Goal: Task Accomplishment & Management: Manage account settings

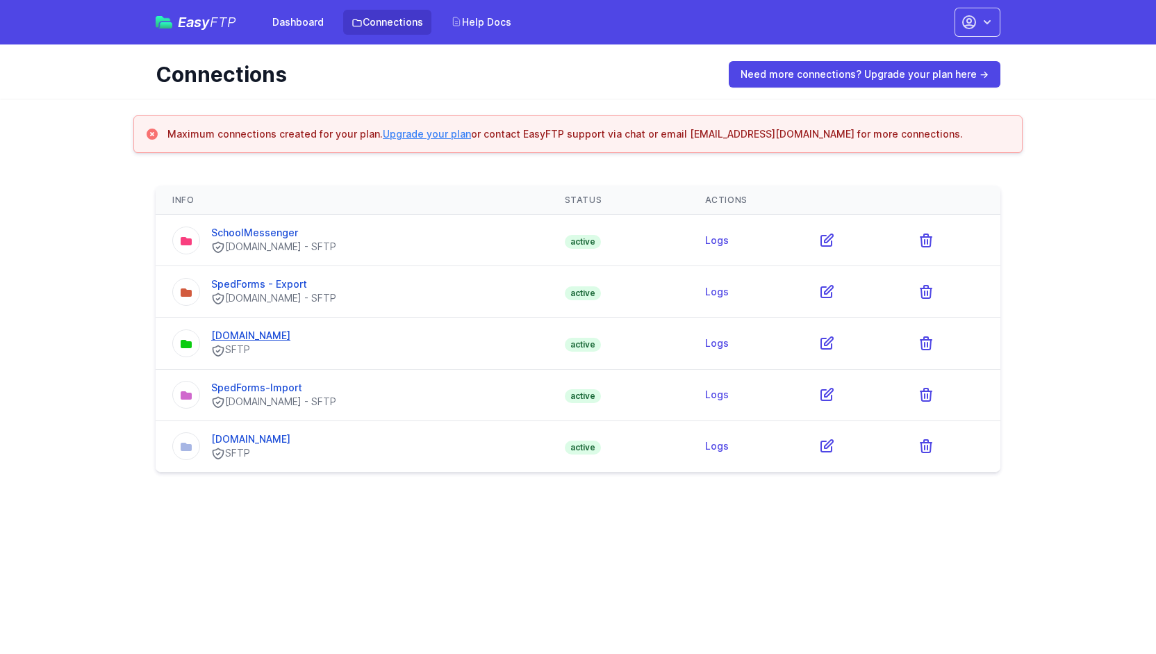
click at [272, 336] on link "[DOMAIN_NAME]" at bounding box center [250, 335] width 79 height 12
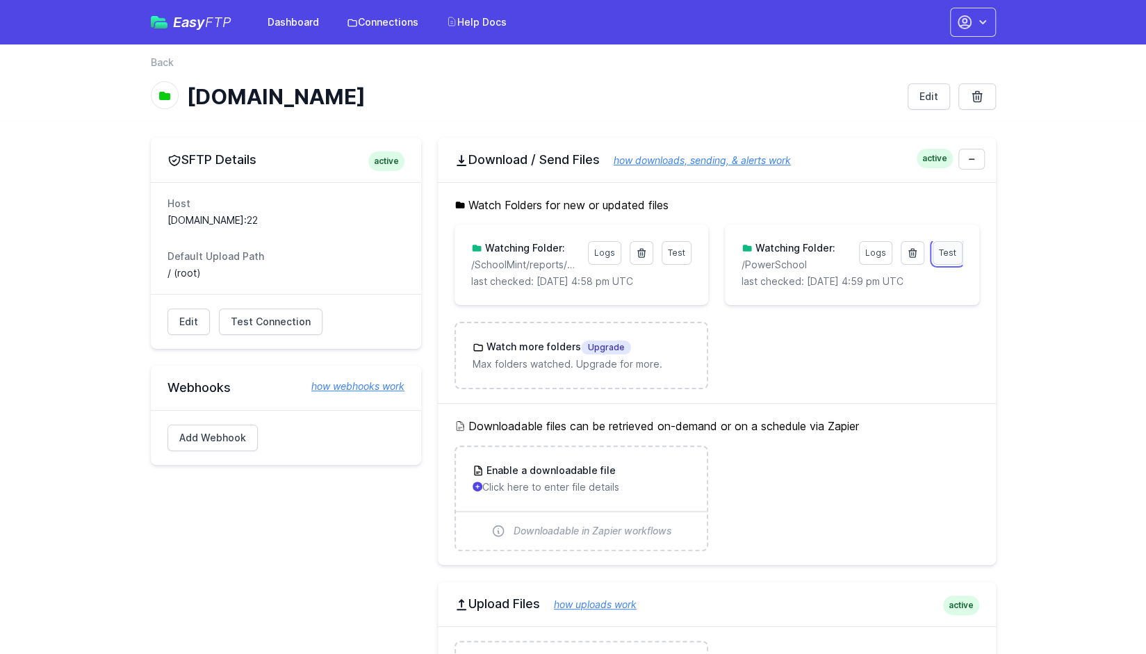
click at [946, 254] on span "Test" at bounding box center [947, 252] width 17 height 10
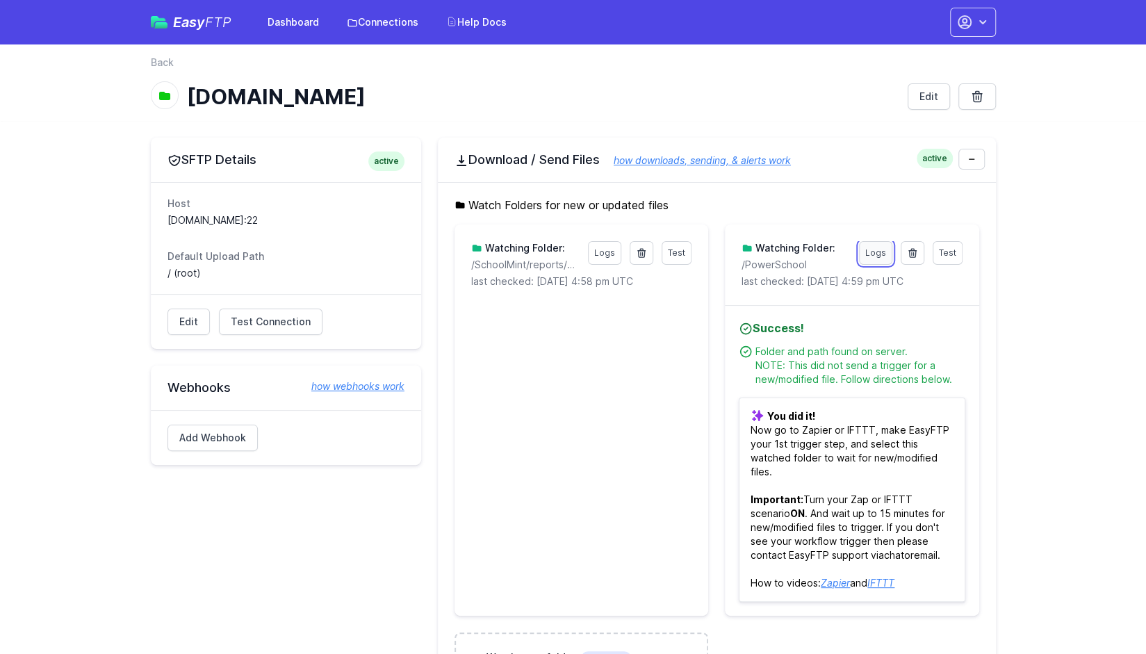
click at [875, 251] on link "Logs" at bounding box center [875, 253] width 33 height 24
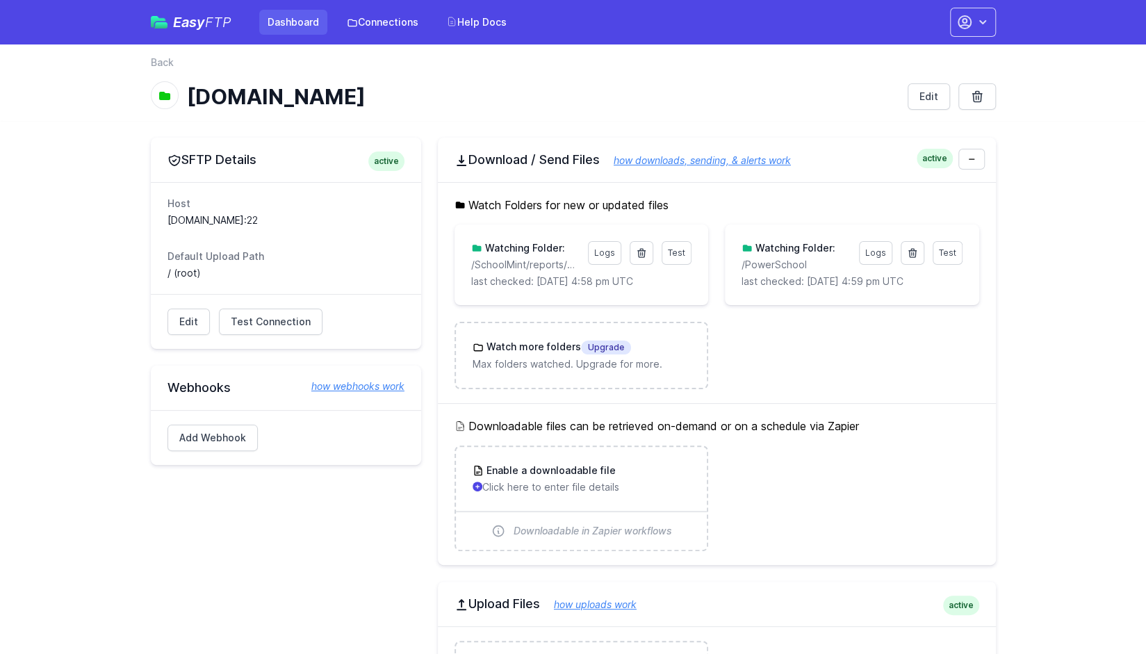
click at [294, 28] on link "Dashboard" at bounding box center [293, 22] width 68 height 25
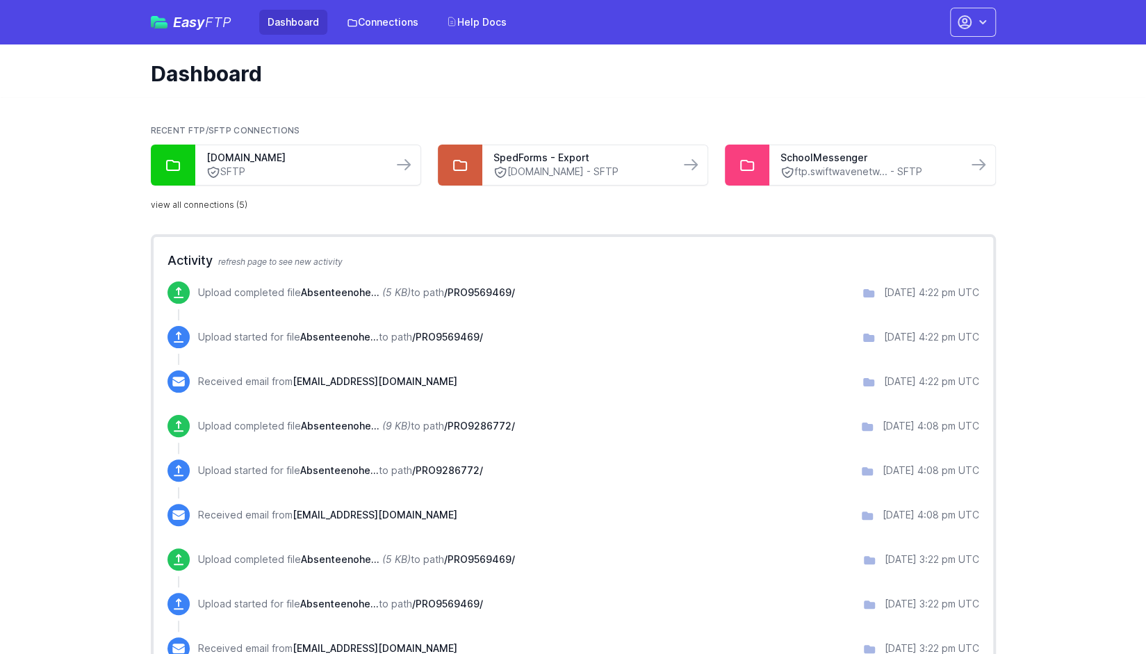
click at [221, 206] on link "view all connections (5)" at bounding box center [199, 204] width 97 height 11
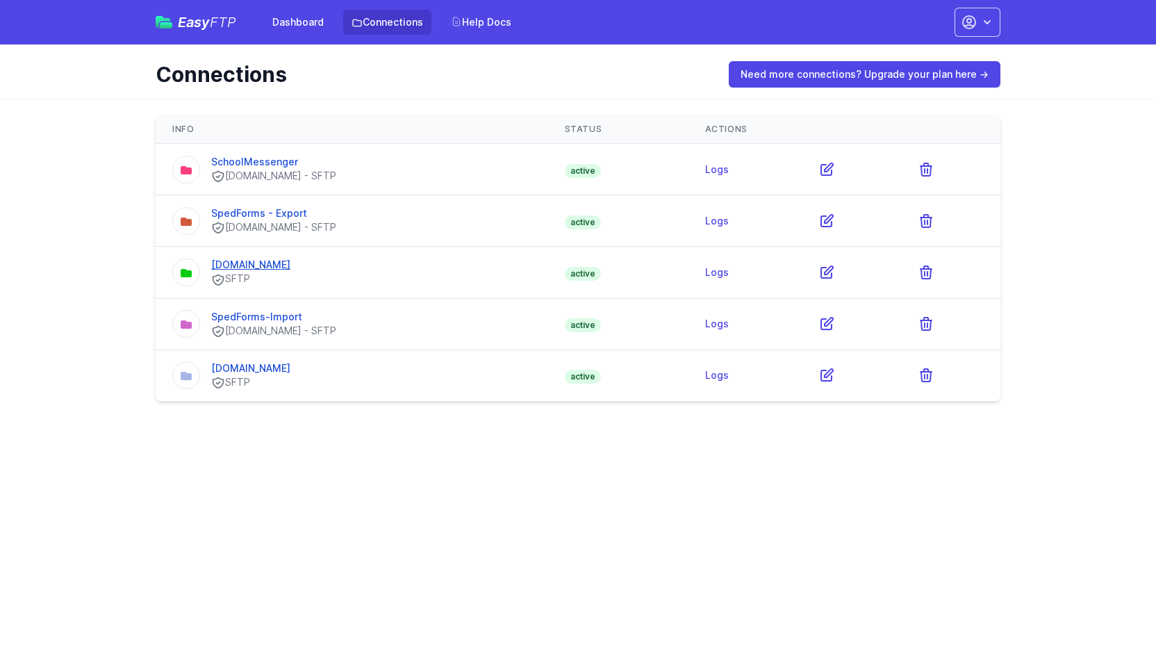
click at [271, 261] on link "[DOMAIN_NAME]" at bounding box center [250, 264] width 79 height 12
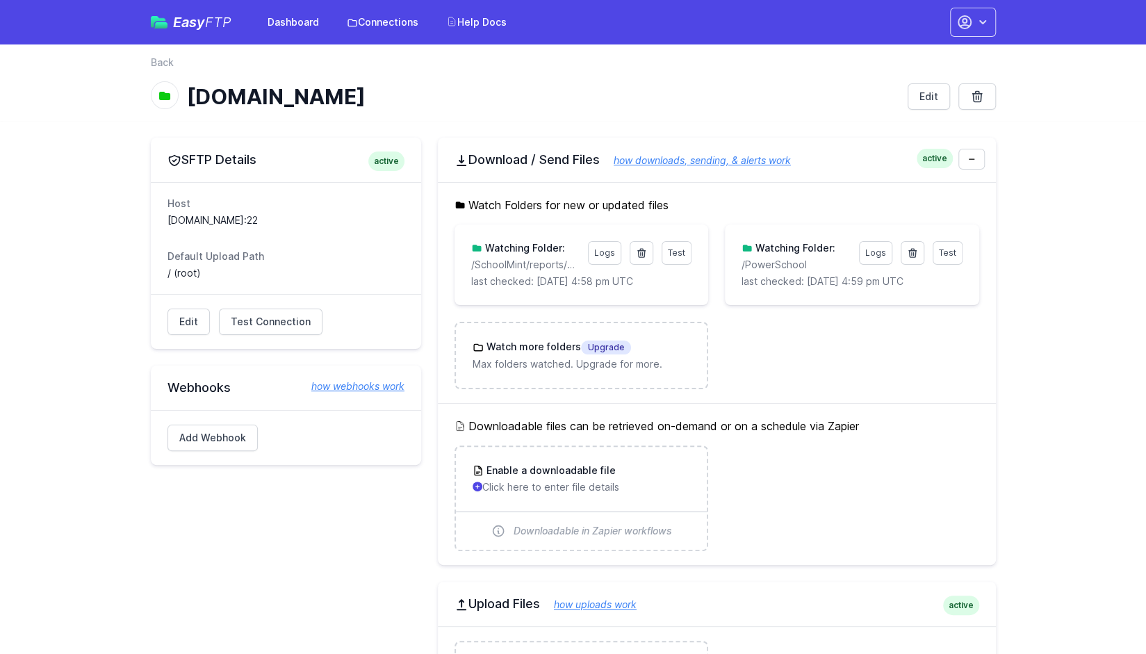
click at [581, 281] on p "last checked: 10/3/2025 4:58 pm UTC" at bounding box center [581, 281] width 220 height 14
click at [603, 256] on link "Logs" at bounding box center [604, 253] width 33 height 24
click at [875, 251] on link "Logs" at bounding box center [875, 253] width 33 height 24
click at [952, 254] on span "Test" at bounding box center [947, 252] width 17 height 10
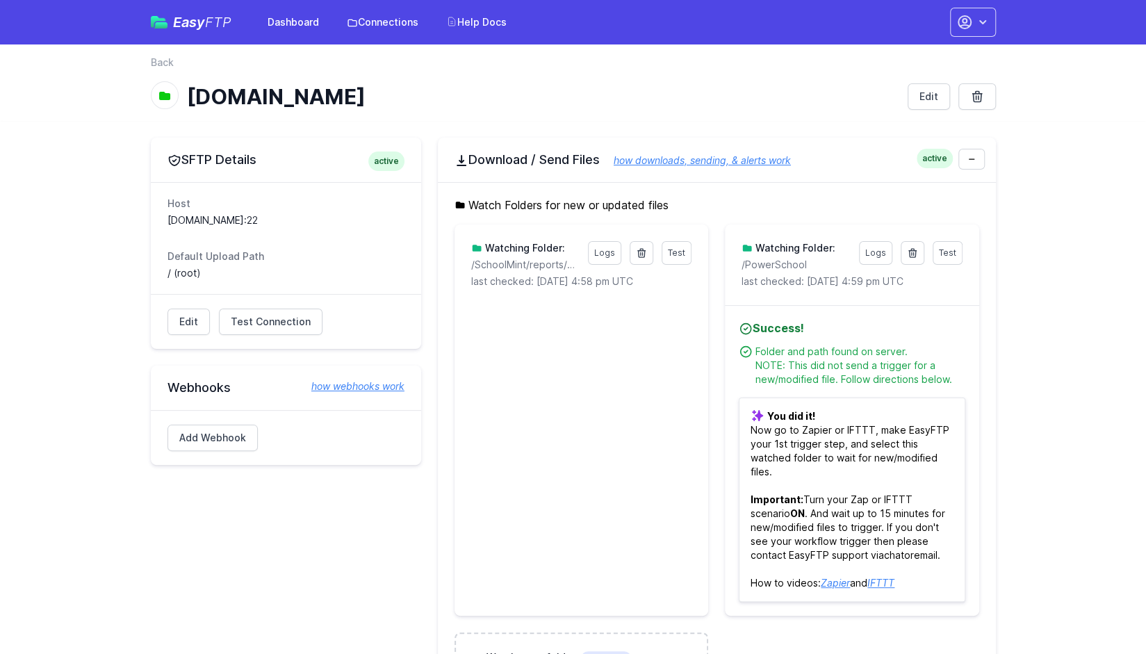
click at [864, 172] on div "active Download / Send Files how downloads, sending, & alerts work" at bounding box center [717, 160] width 558 height 44
click at [263, 323] on span "Test Connection" at bounding box center [271, 322] width 80 height 14
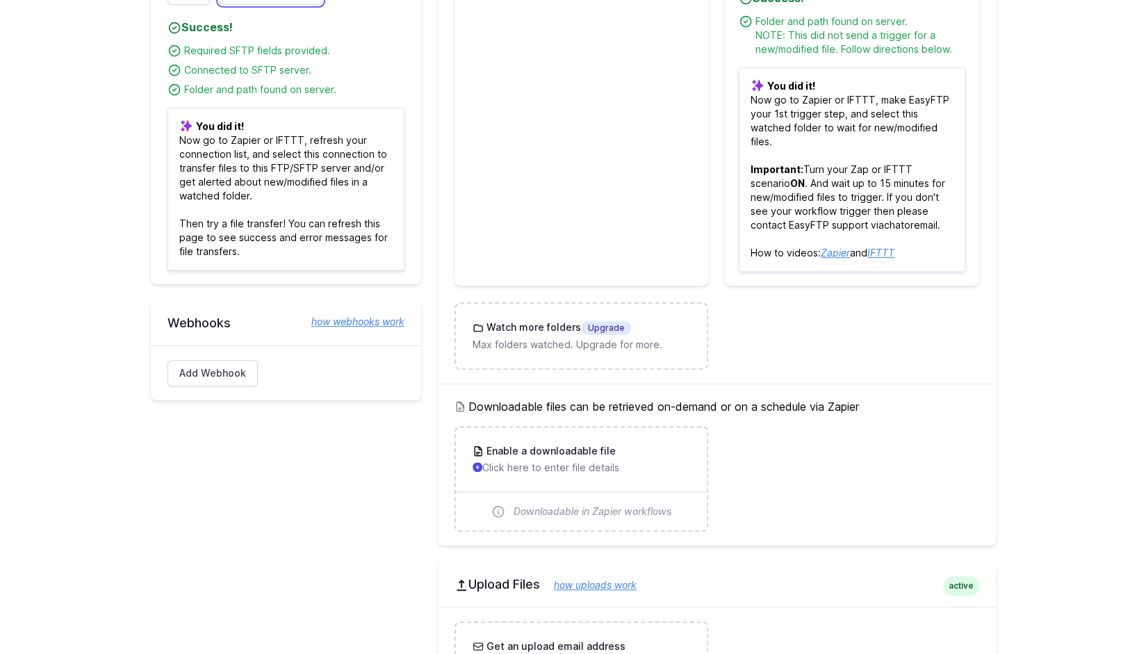
scroll to position [331, 0]
click at [767, 493] on ul "Enable a downloadable file Click here to enter file details Downloadable in Zap…" at bounding box center [716, 478] width 524 height 106
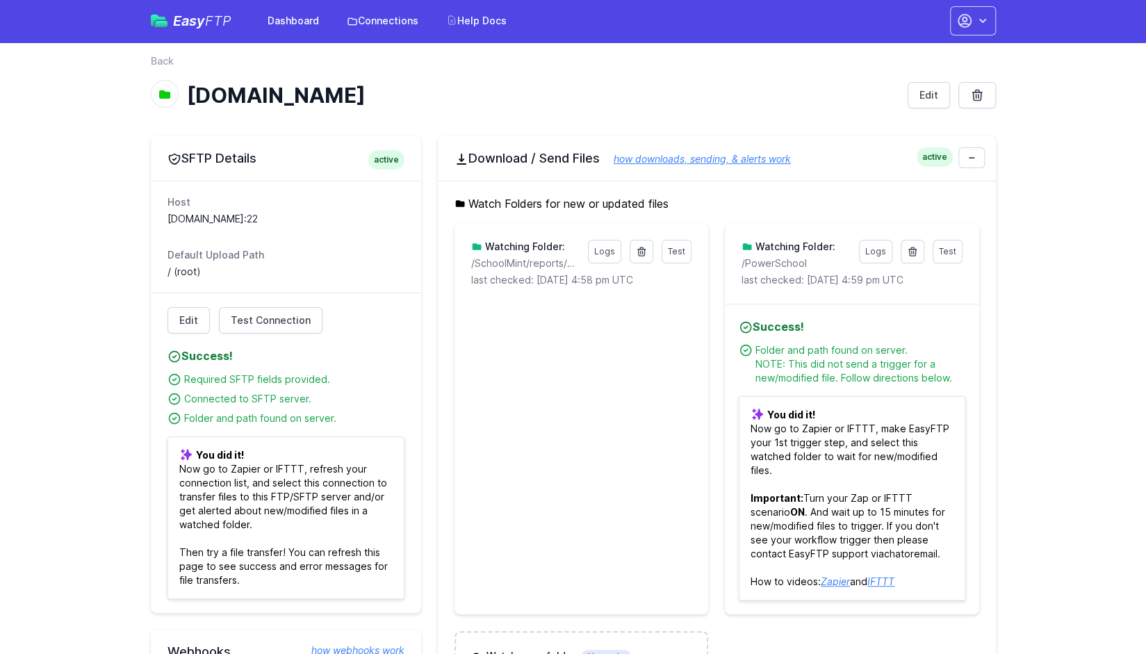
scroll to position [0, 0]
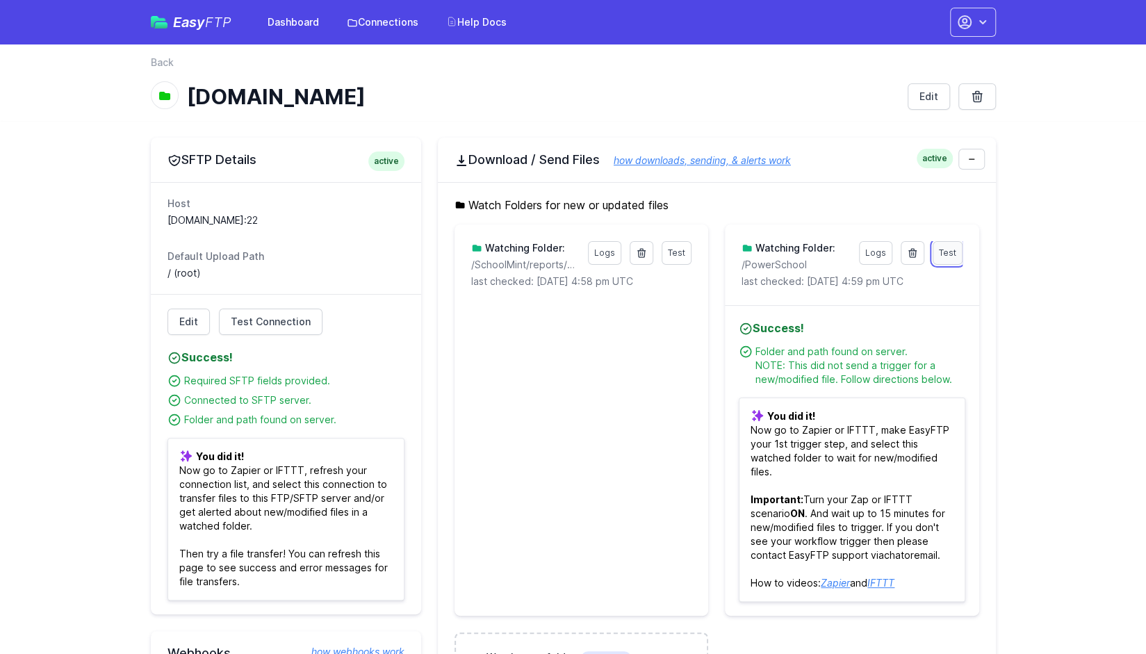
click at [948, 251] on span "Test" at bounding box center [947, 252] width 17 height 10
click at [880, 253] on link "Logs" at bounding box center [875, 253] width 33 height 24
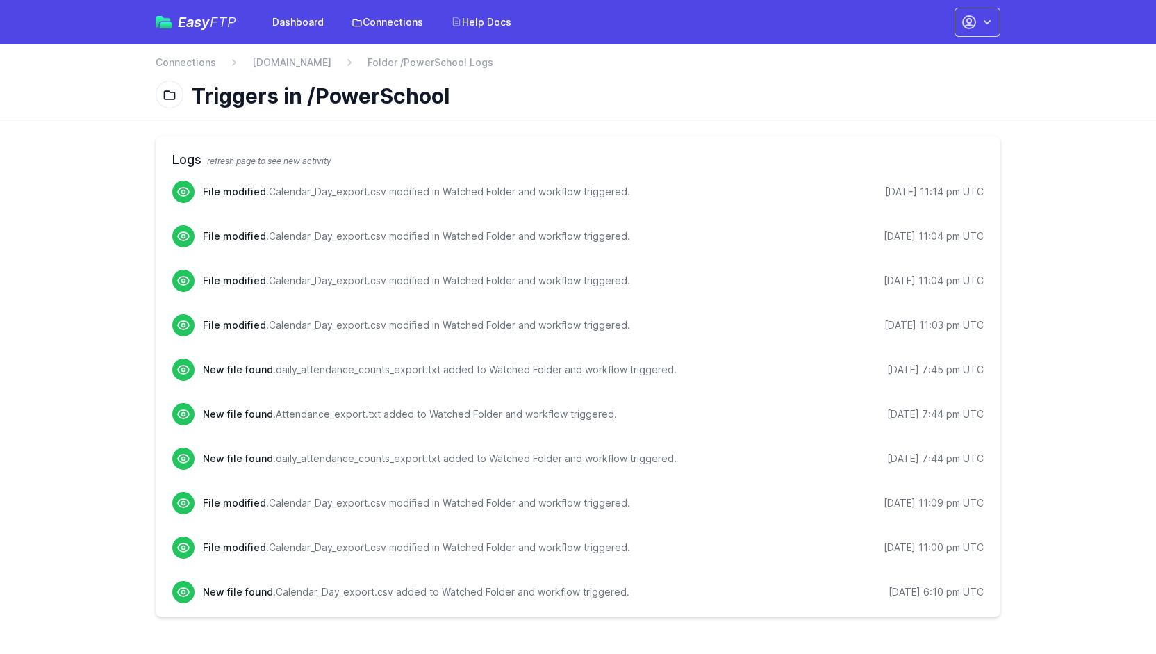
click at [279, 155] on h2 "Logs refresh page to see new activity" at bounding box center [577, 159] width 811 height 19
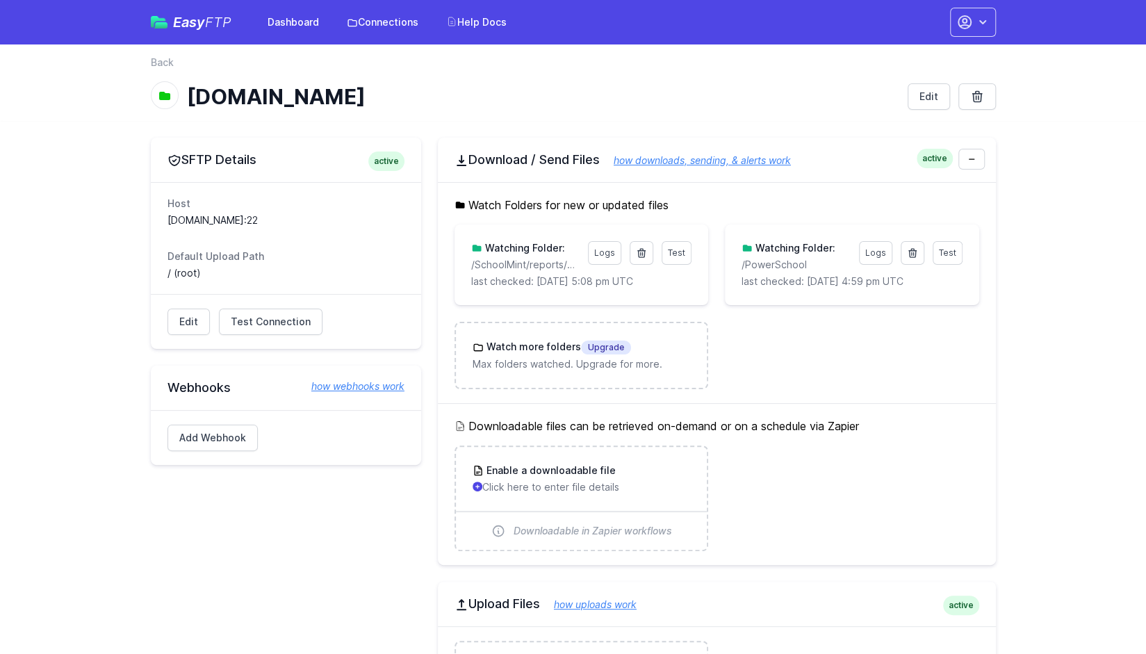
click at [804, 269] on p "/PowerSchool" at bounding box center [795, 265] width 108 height 14
drag, startPoint x: 825, startPoint y: 261, endPoint x: 738, endPoint y: 261, distance: 86.8
click at [738, 261] on div "Test Logs Watching Folder: /PowerSchool last checked: 10/3/2025 4:59 pm UTC" at bounding box center [852, 264] width 254 height 81
copy p "/PowerSchool"
click at [916, 251] on icon at bounding box center [912, 252] width 11 height 11
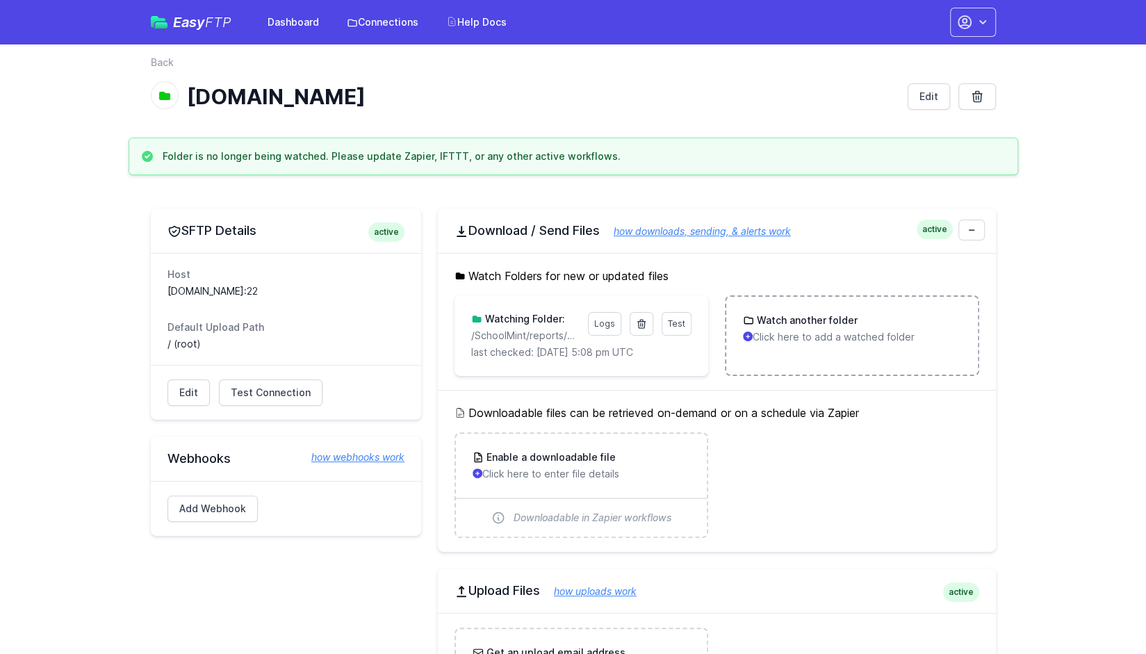
click at [806, 330] on p "Click here to add a watched folder" at bounding box center [851, 337] width 217 height 14
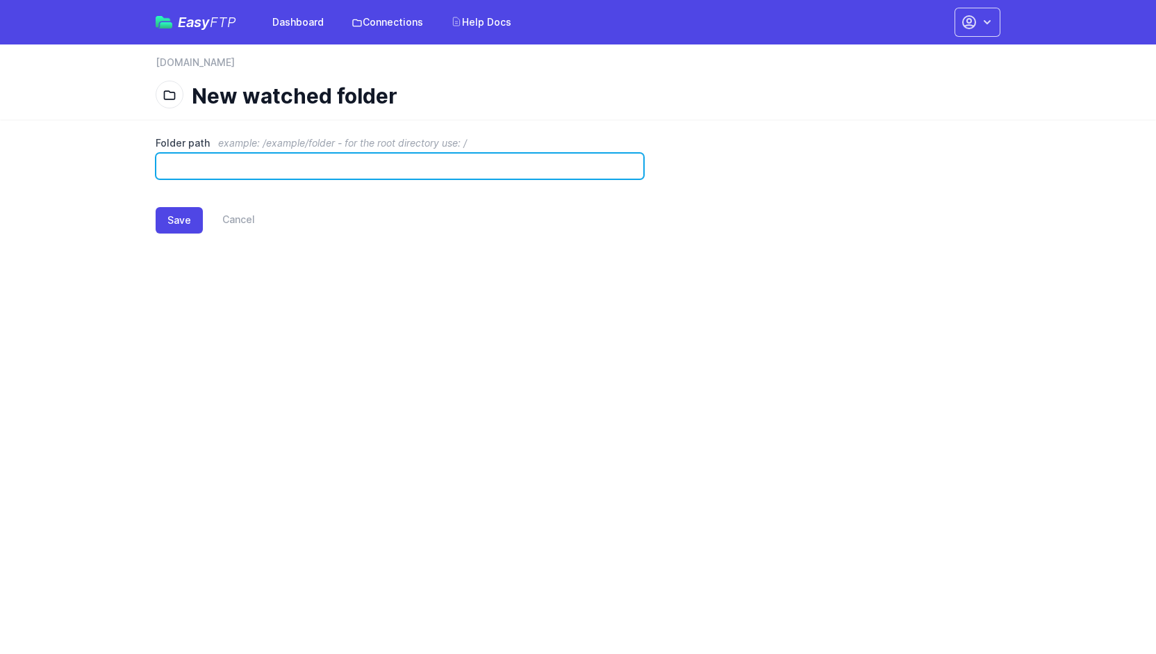
click at [477, 170] on input "Folder path example: /example/folder - for the root directory use: /" at bounding box center [400, 166] width 488 height 26
paste input "**********"
type input "**********"
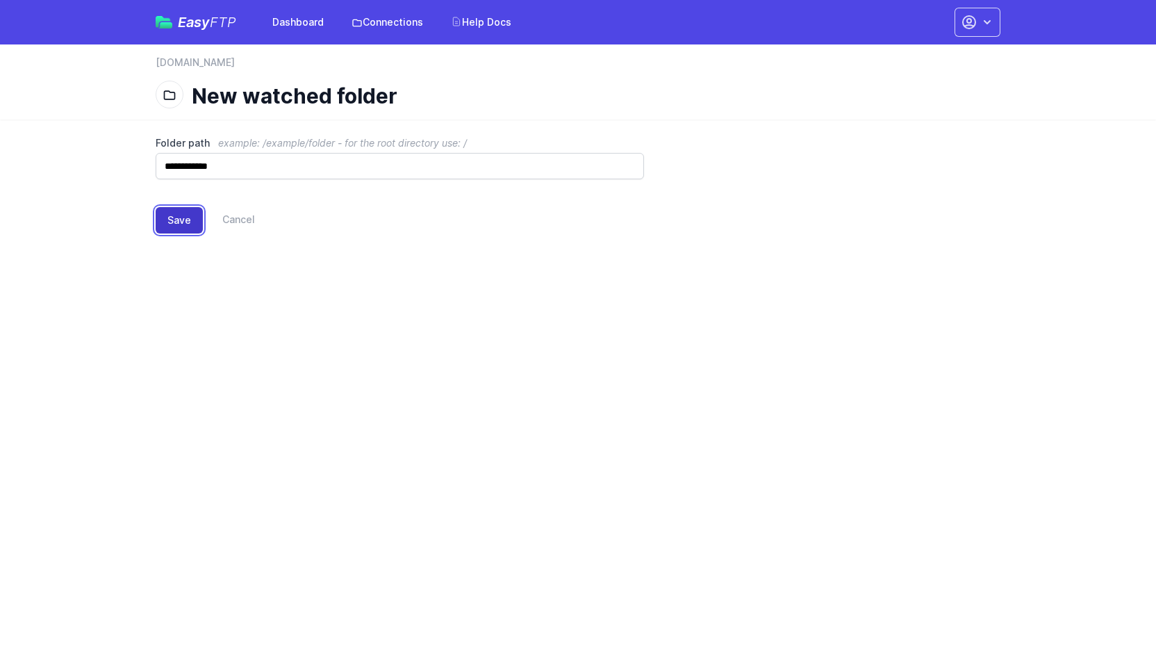
click at [181, 217] on button "Save" at bounding box center [179, 220] width 47 height 26
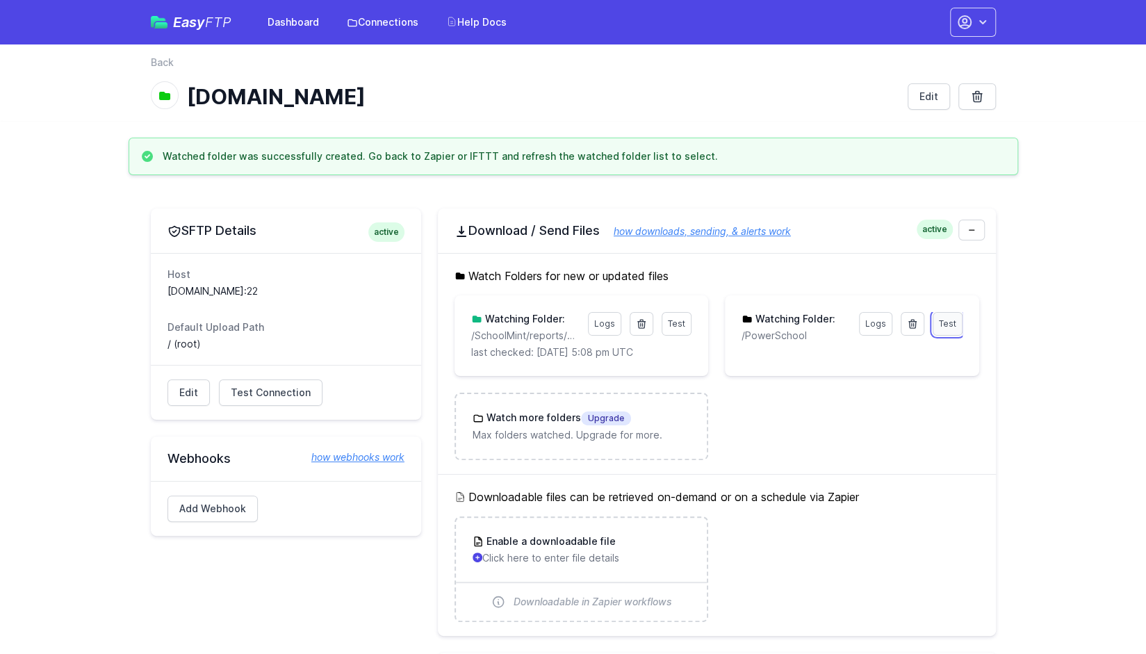
click at [947, 326] on span "Test" at bounding box center [947, 323] width 17 height 10
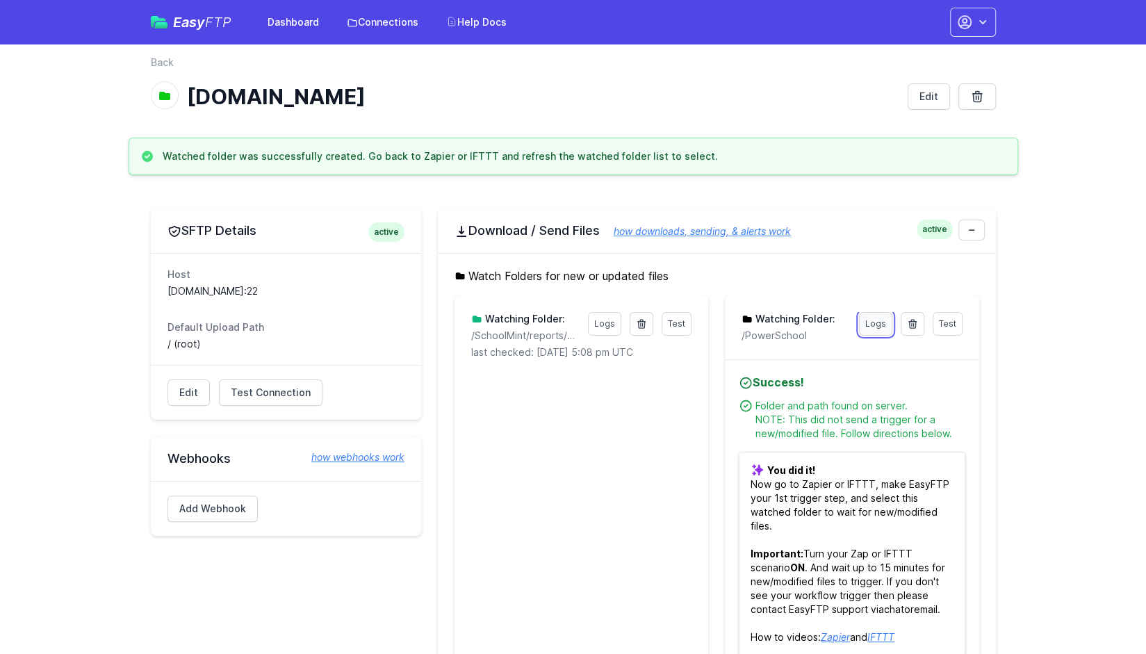
click at [879, 329] on link "Logs" at bounding box center [875, 324] width 33 height 24
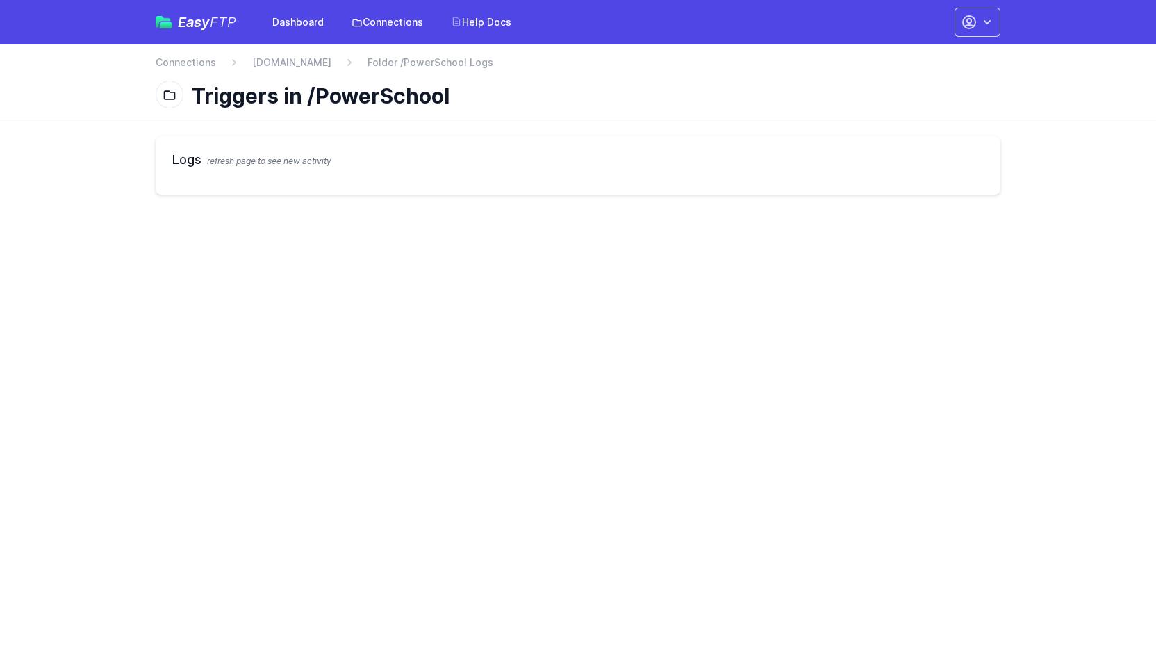
click at [278, 69] on nav "Connections [DOMAIN_NAME] Folder /PowerSchool Logs" at bounding box center [578, 67] width 845 height 22
click at [280, 60] on link "[DOMAIN_NAME]" at bounding box center [291, 63] width 79 height 14
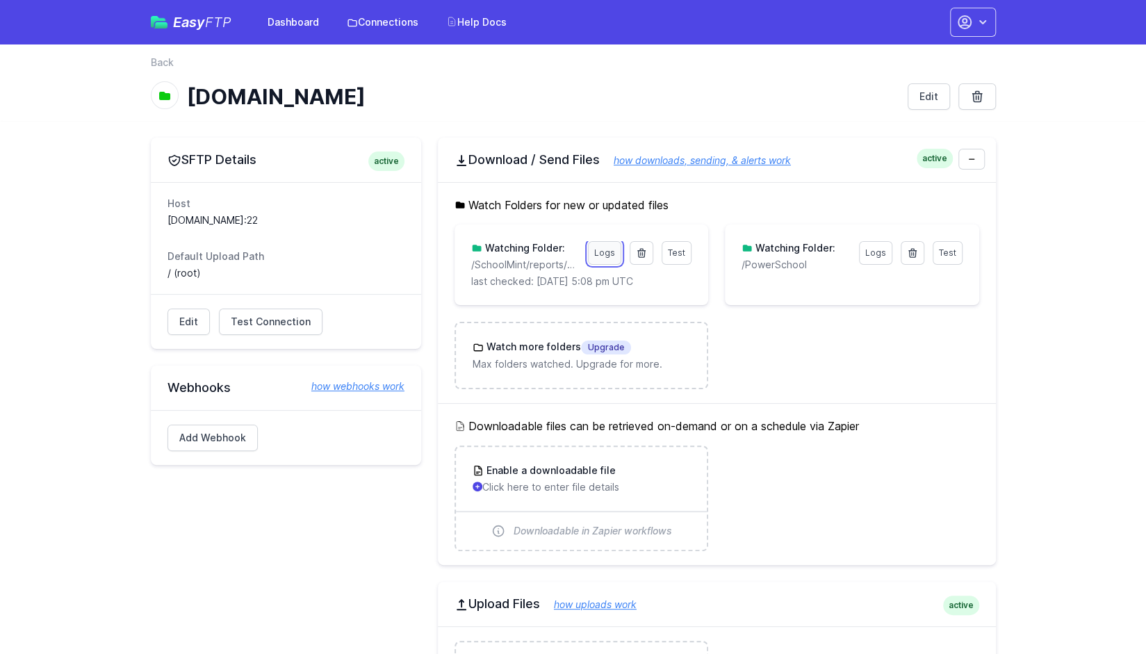
click at [603, 251] on link "Logs" at bounding box center [604, 253] width 33 height 24
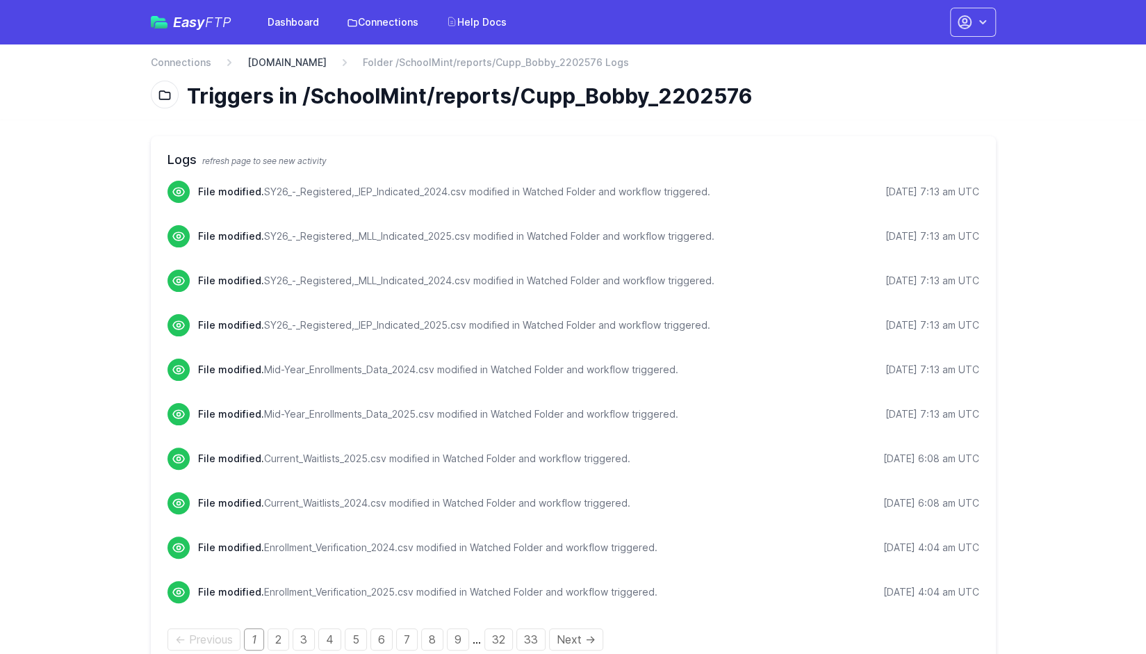
click at [310, 66] on link "[DOMAIN_NAME]" at bounding box center [286, 63] width 79 height 14
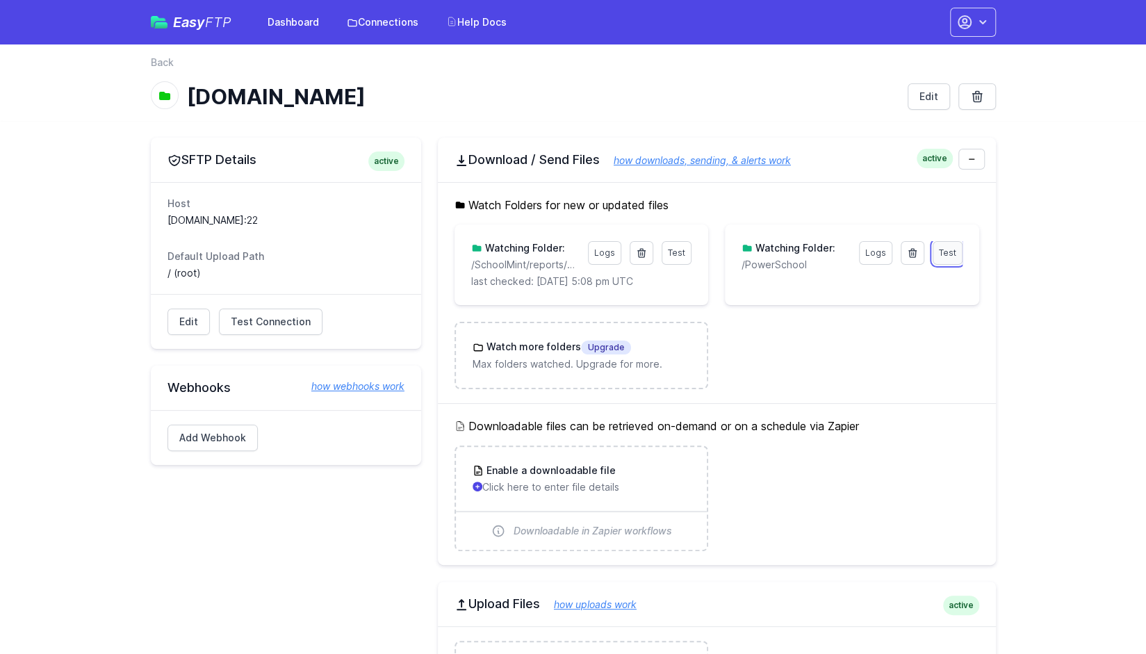
click at [936, 261] on link "Test" at bounding box center [947, 253] width 30 height 24
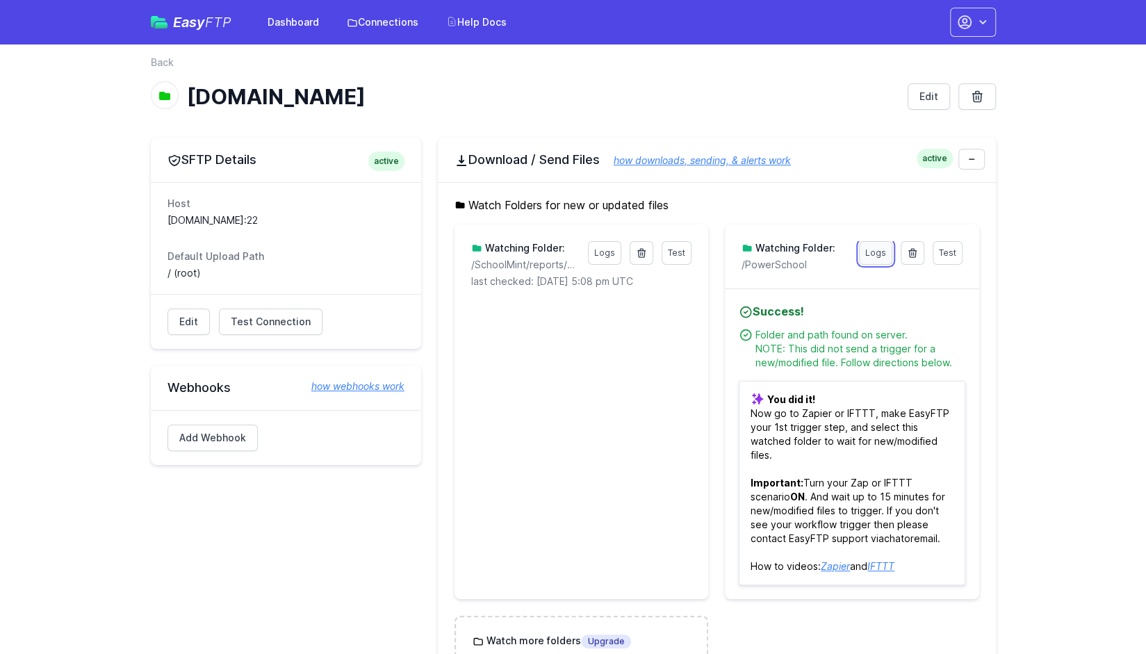
click at [868, 251] on link "Logs" at bounding box center [875, 253] width 33 height 24
